Goal: Task Accomplishment & Management: Use online tool/utility

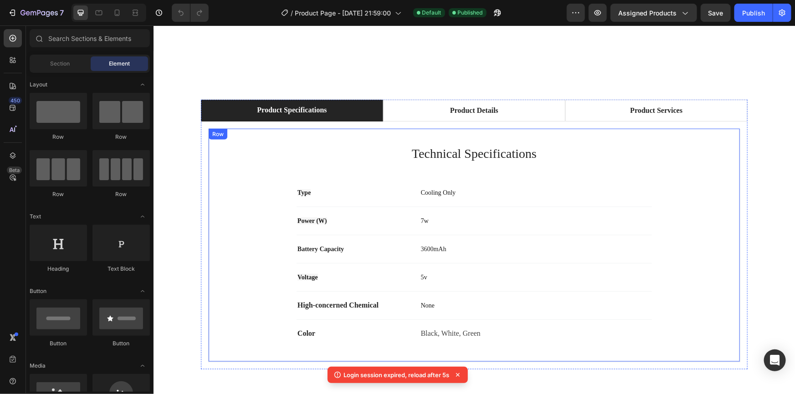
scroll to position [621, 0]
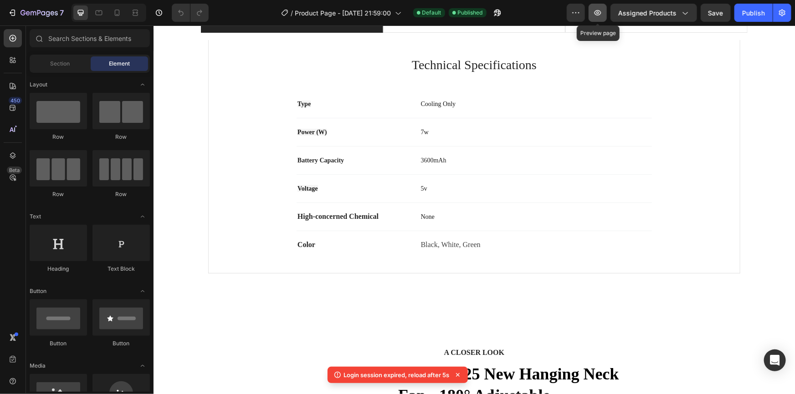
click at [602, 14] on icon "button" at bounding box center [597, 12] width 9 height 9
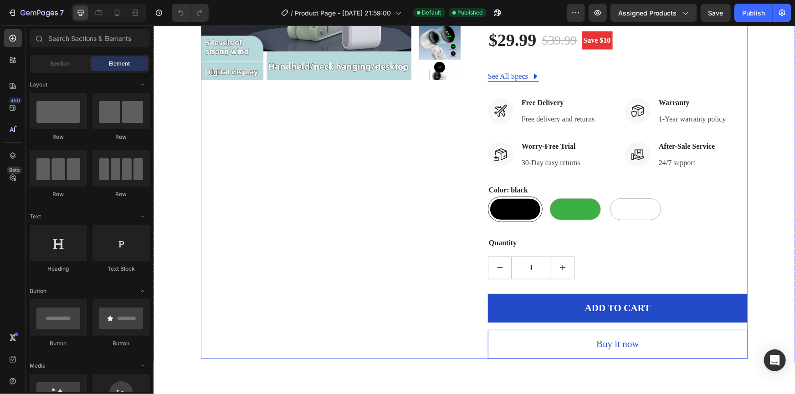
scroll to position [372, 0]
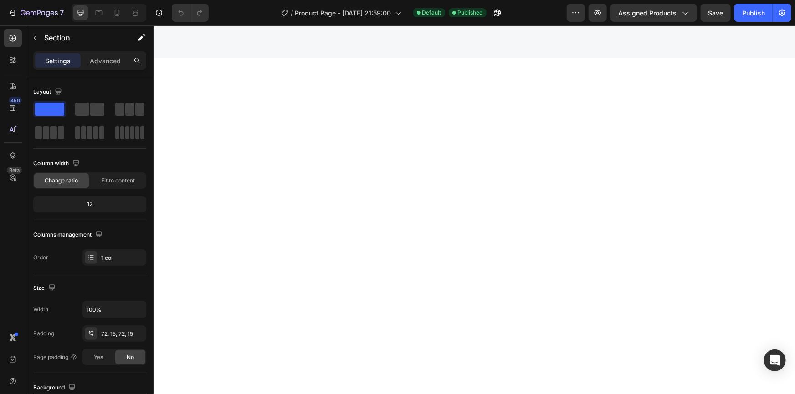
scroll to position [1614, 0]
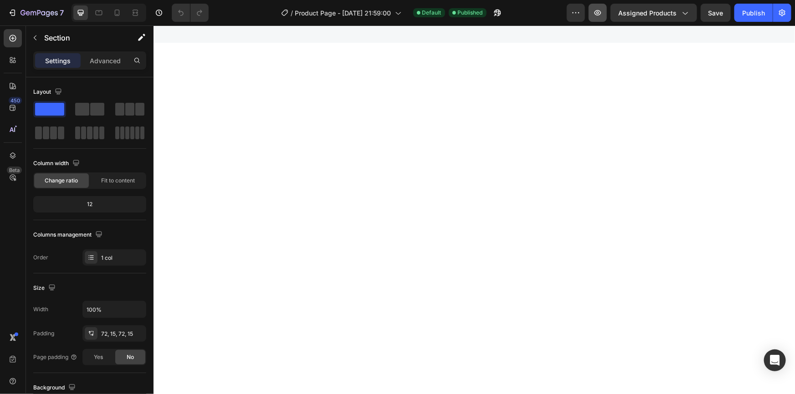
click at [600, 16] on icon "button" at bounding box center [597, 12] width 9 height 9
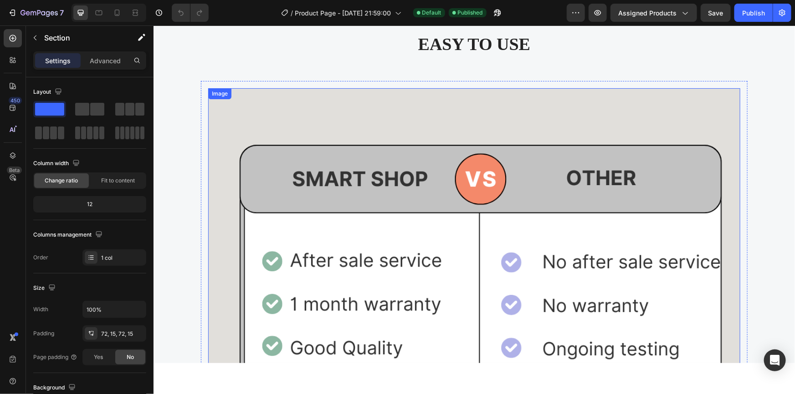
scroll to position [1366, 0]
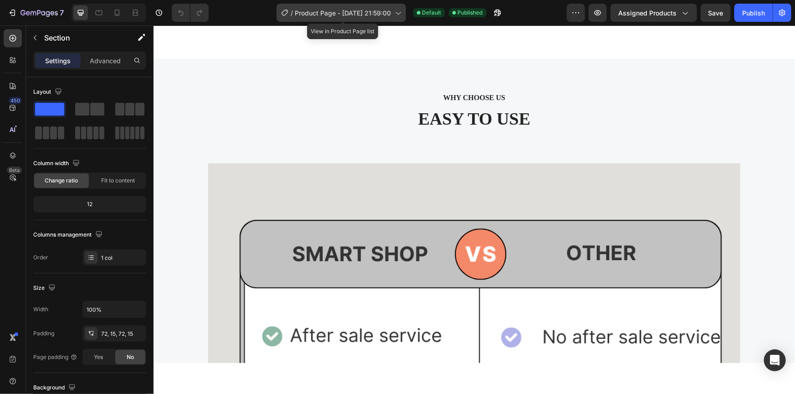
click at [401, 14] on icon at bounding box center [397, 12] width 9 height 9
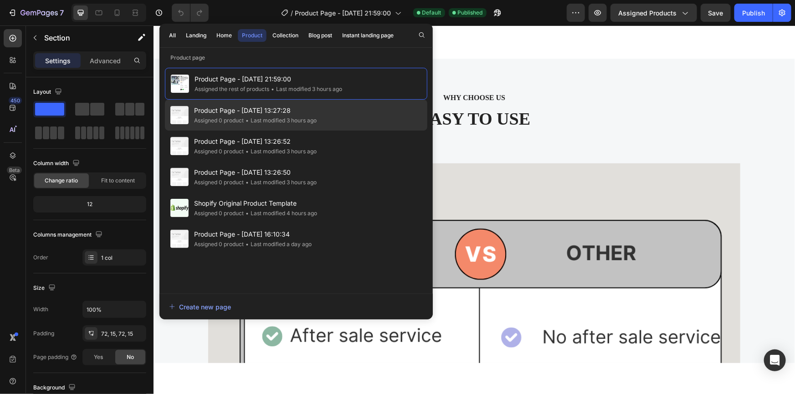
click at [233, 117] on div "Assigned 0 product" at bounding box center [219, 120] width 50 height 9
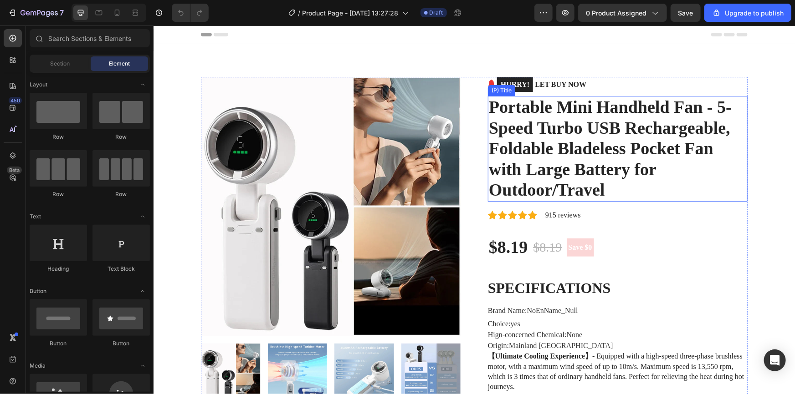
click at [312, 196] on img at bounding box center [330, 207] width 260 height 260
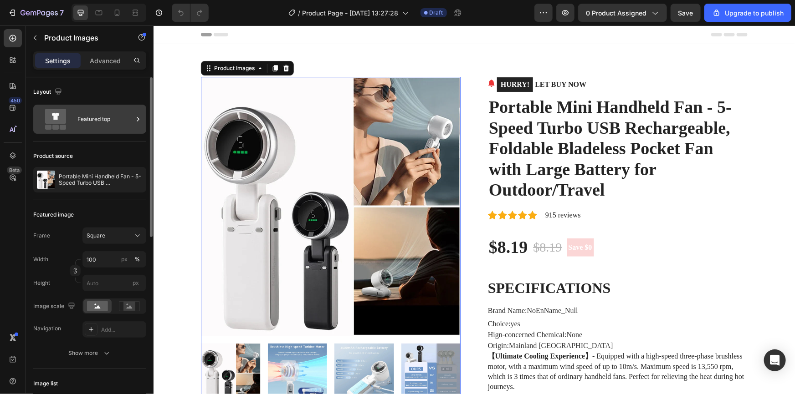
click at [134, 120] on icon at bounding box center [137, 119] width 9 height 9
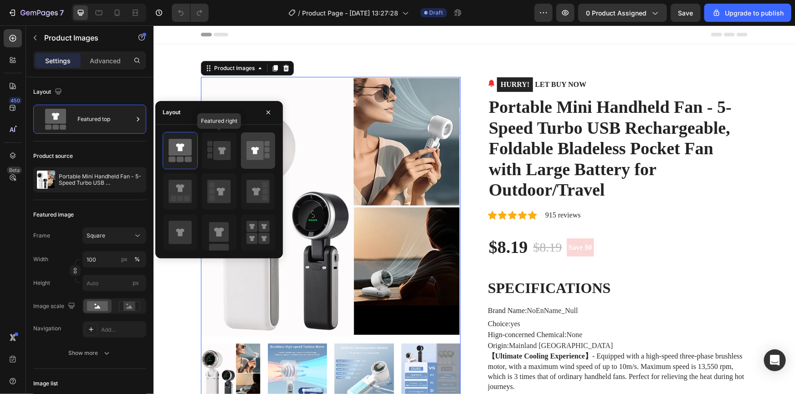
click at [214, 155] on icon at bounding box center [222, 150] width 17 height 19
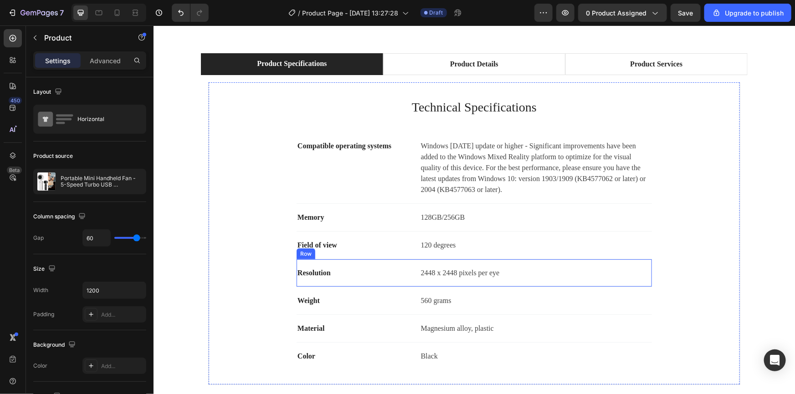
scroll to position [3477, 0]
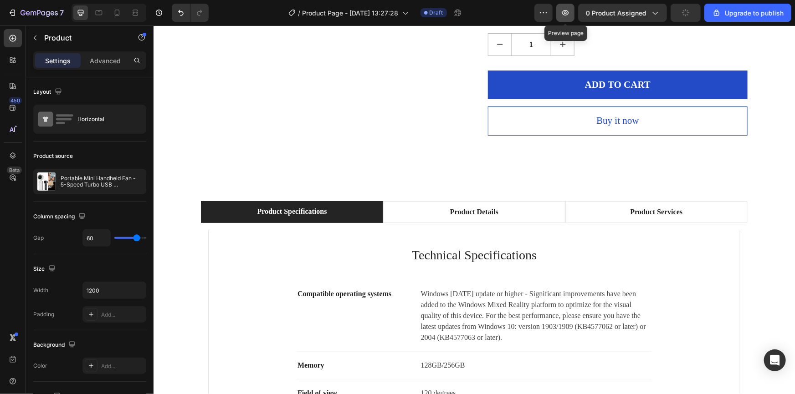
click at [565, 11] on icon "button" at bounding box center [565, 12] width 7 height 5
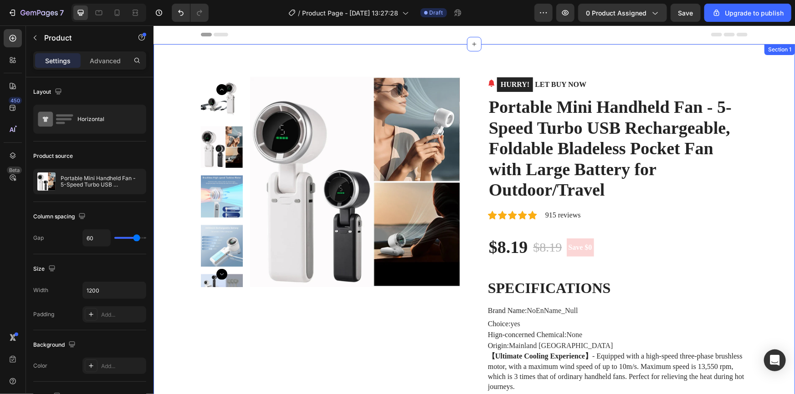
scroll to position [0, 0]
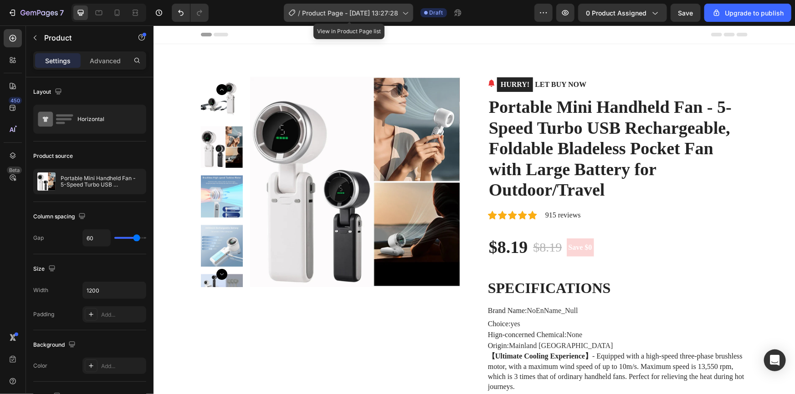
click at [380, 13] on span "Product Page - [DATE] 13:27:28" at bounding box center [350, 13] width 96 height 10
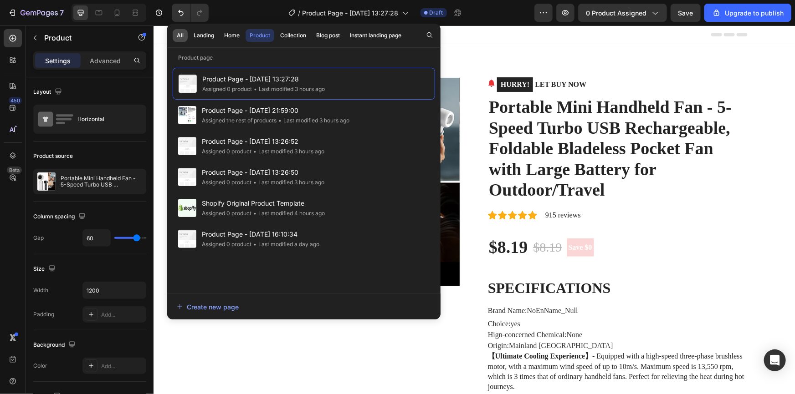
drag, startPoint x: 272, startPoint y: 173, endPoint x: 176, endPoint y: 36, distance: 167.0
click at [189, 36] on button "All" at bounding box center [203, 35] width 29 height 13
